Goal: Task Accomplishment & Management: Manage account settings

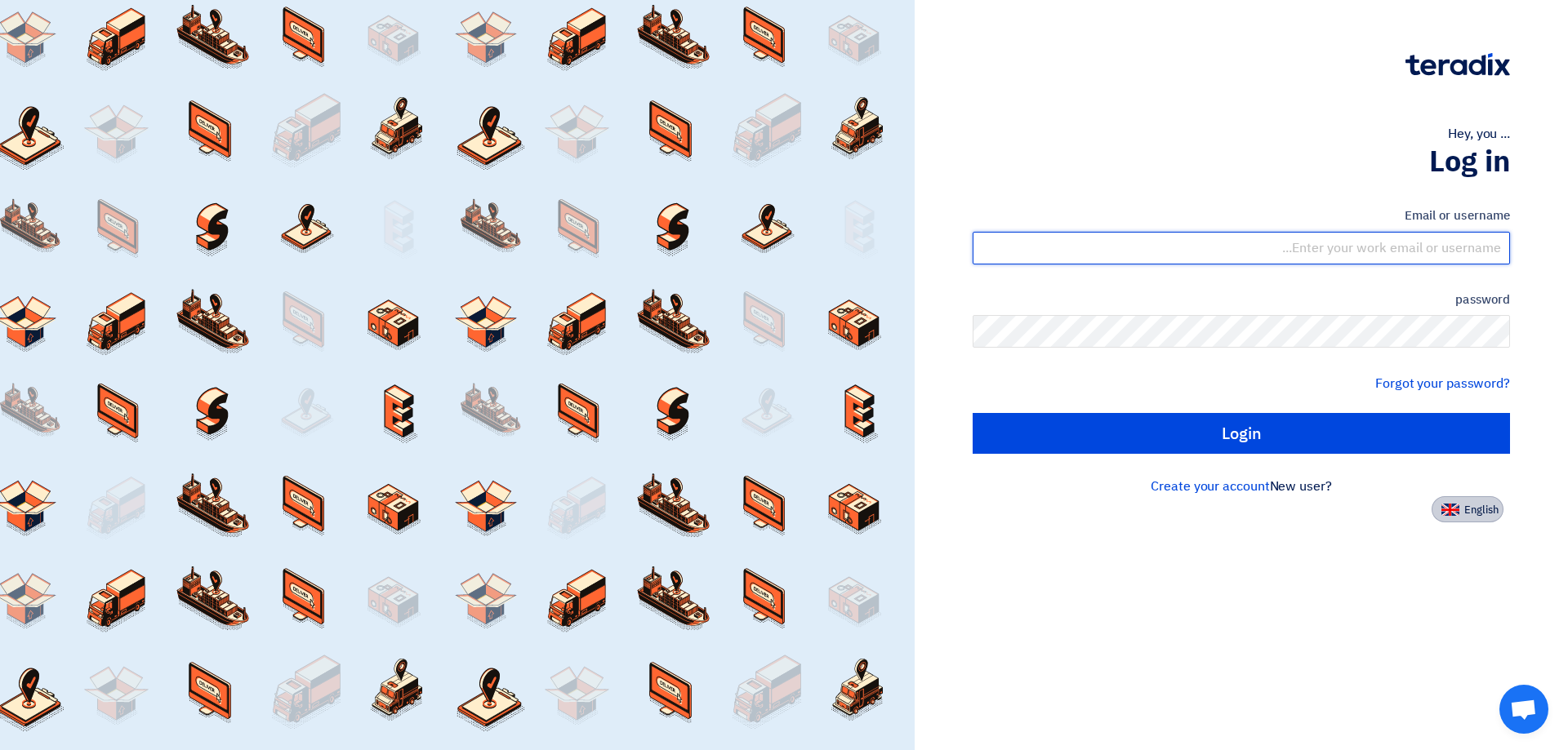
type input "[EMAIL_ADDRESS][DOMAIN_NAME]"
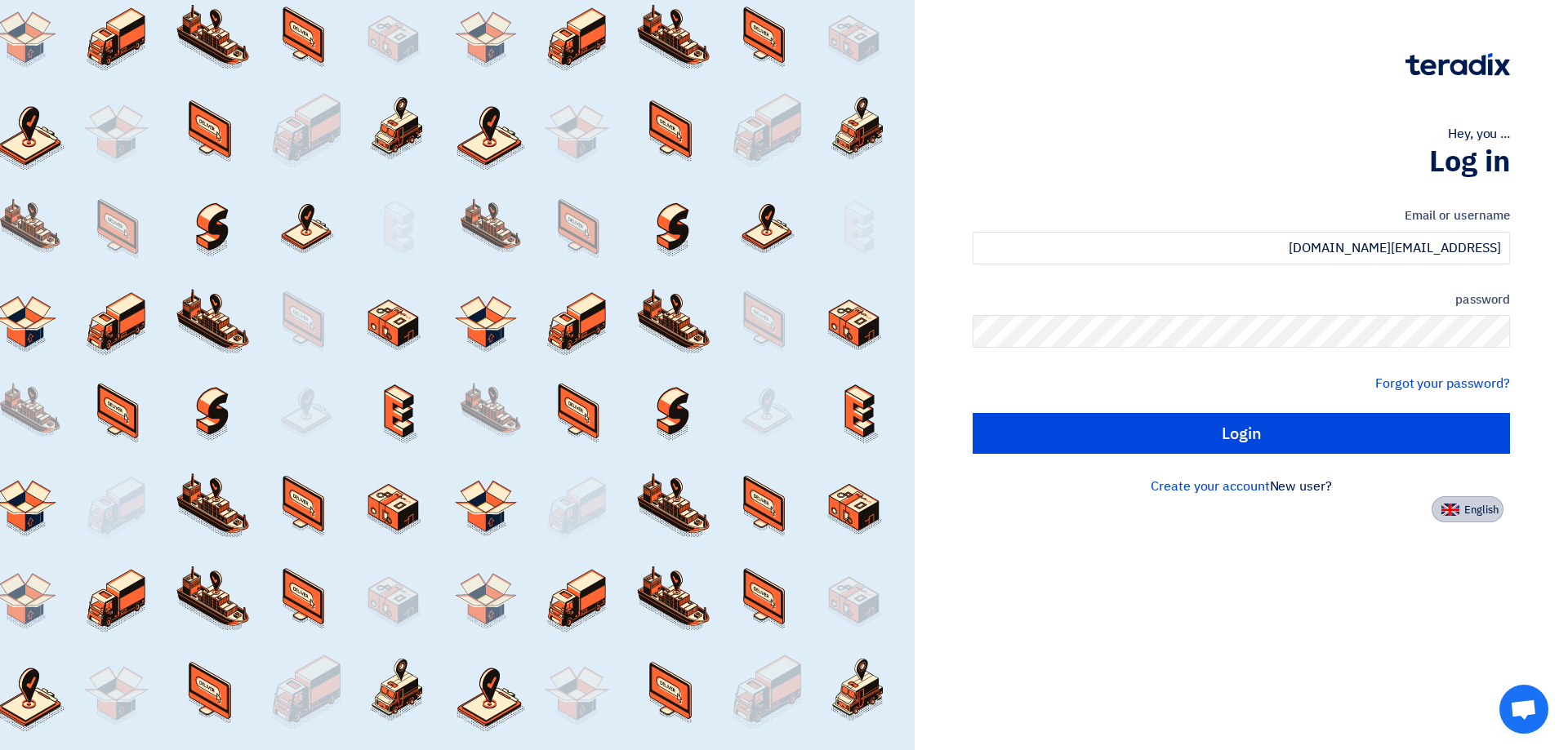
click at [1453, 512] on img at bounding box center [1450, 510] width 18 height 12
type input "Sign in"
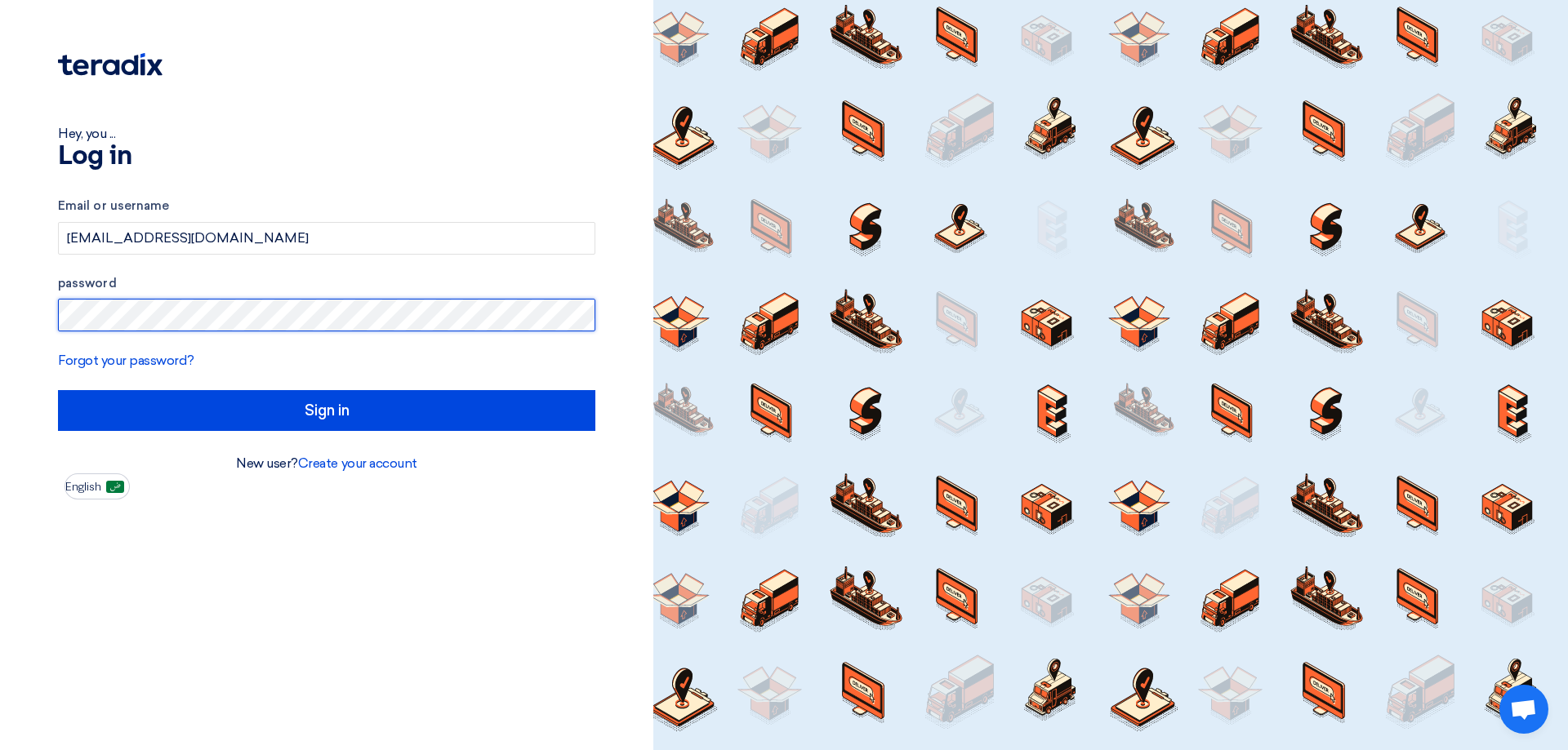
click at [0, 287] on div "Hey, you ... Log in Email or username [EMAIL_ADDRESS][DOMAIN_NAME] password For…" at bounding box center [327, 375] width 654 height 750
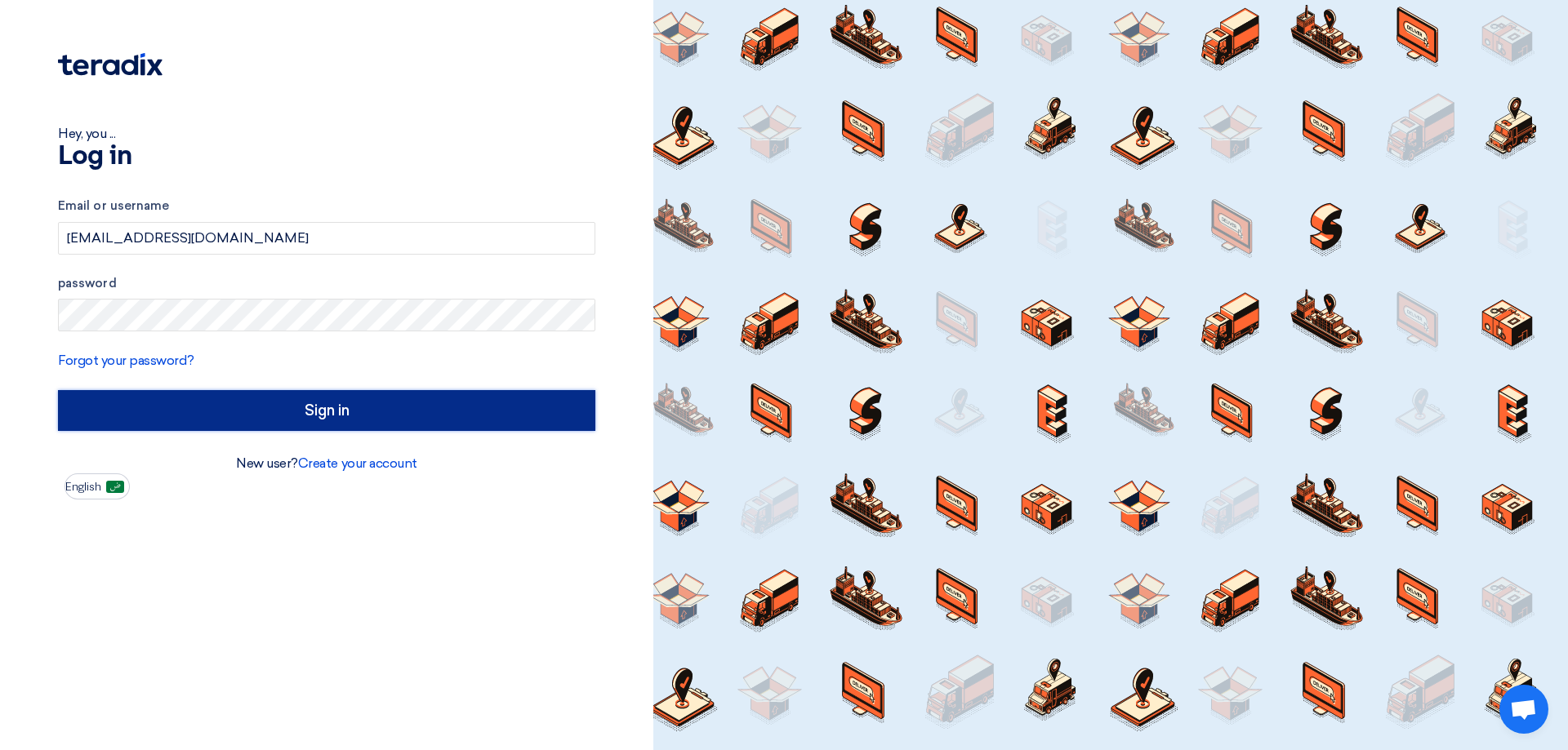
click at [330, 431] on input "Sign in" at bounding box center [327, 410] width 537 height 41
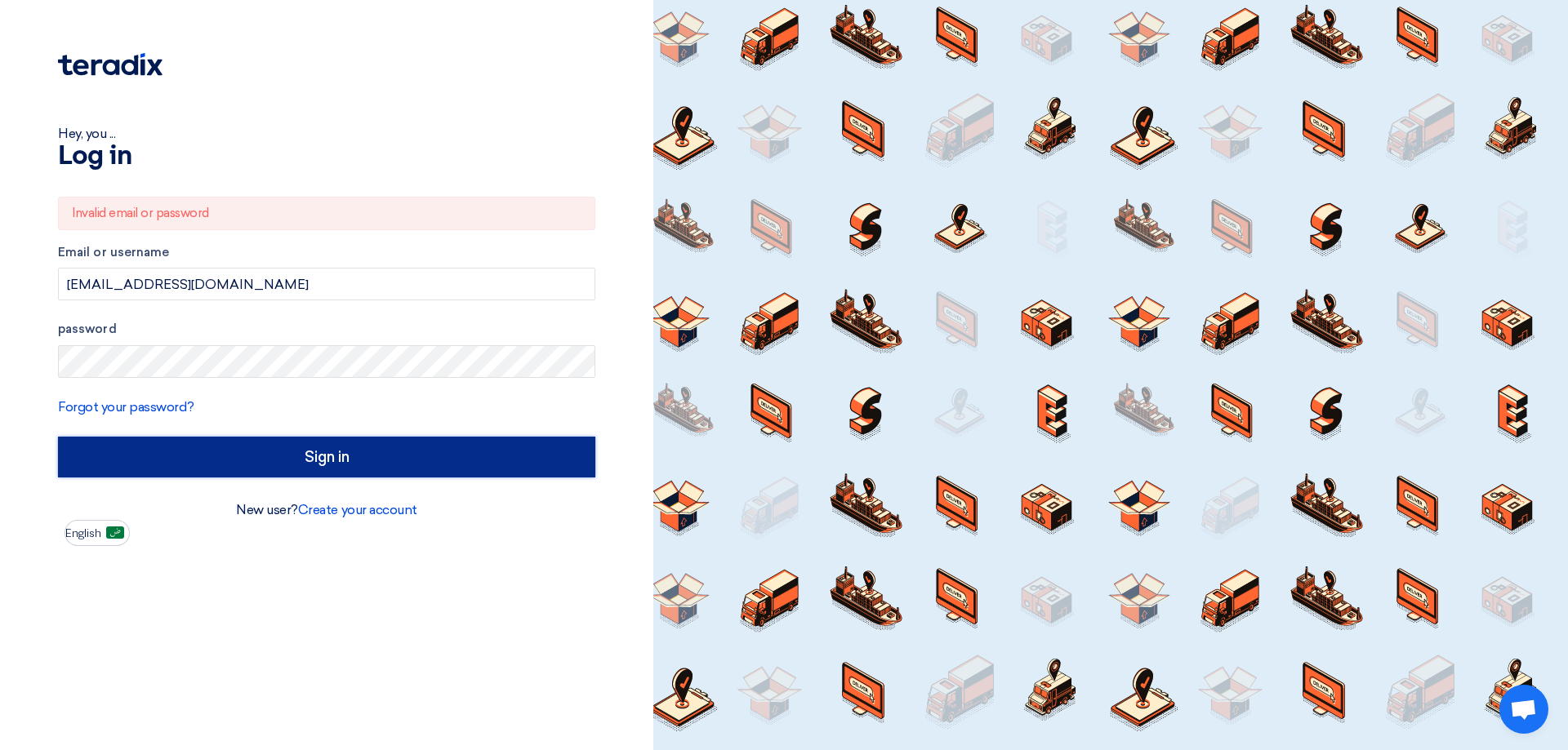
click at [290, 463] on input "Sign in" at bounding box center [327, 458] width 537 height 41
